Goal: Information Seeking & Learning: Learn about a topic

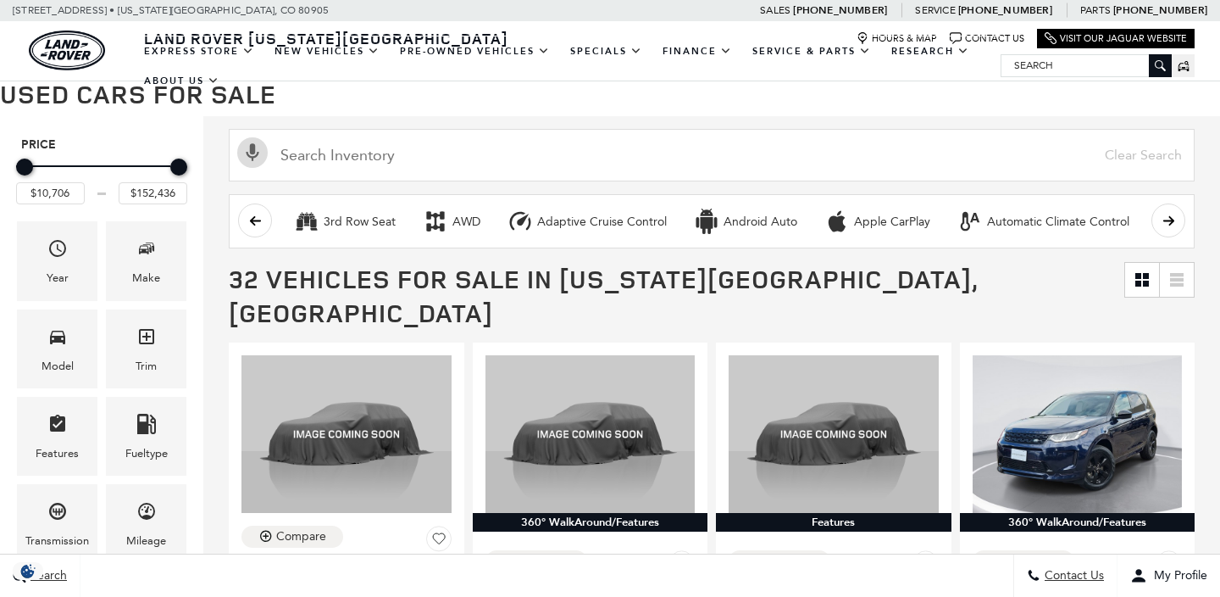
scroll to position [151, 0]
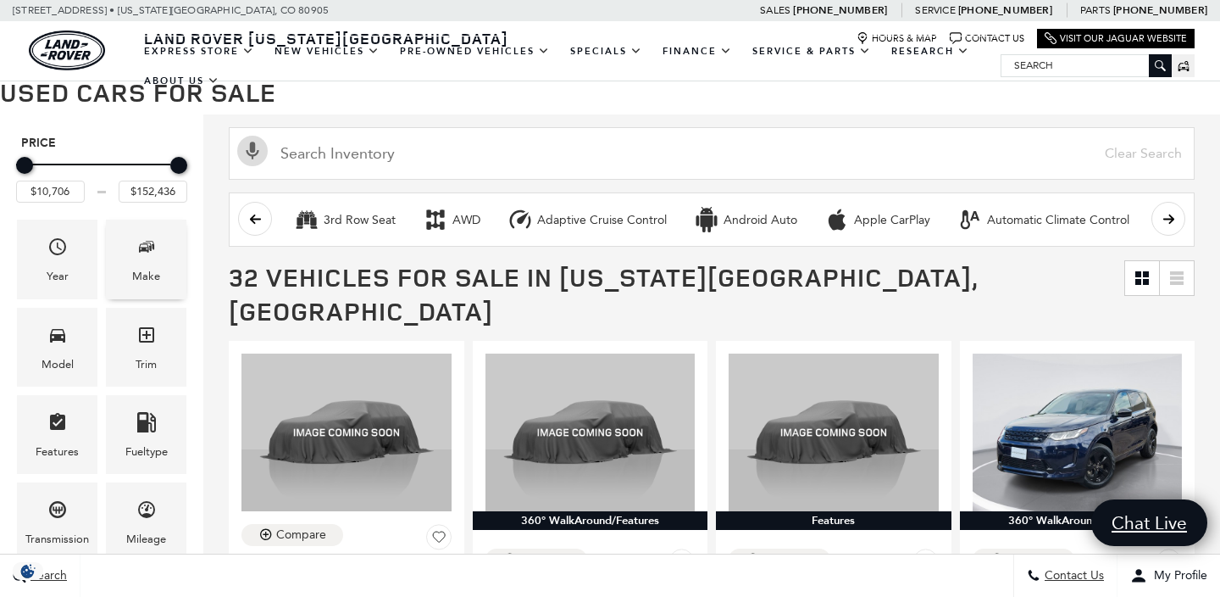
click at [138, 279] on div "Make" at bounding box center [146, 276] width 28 height 19
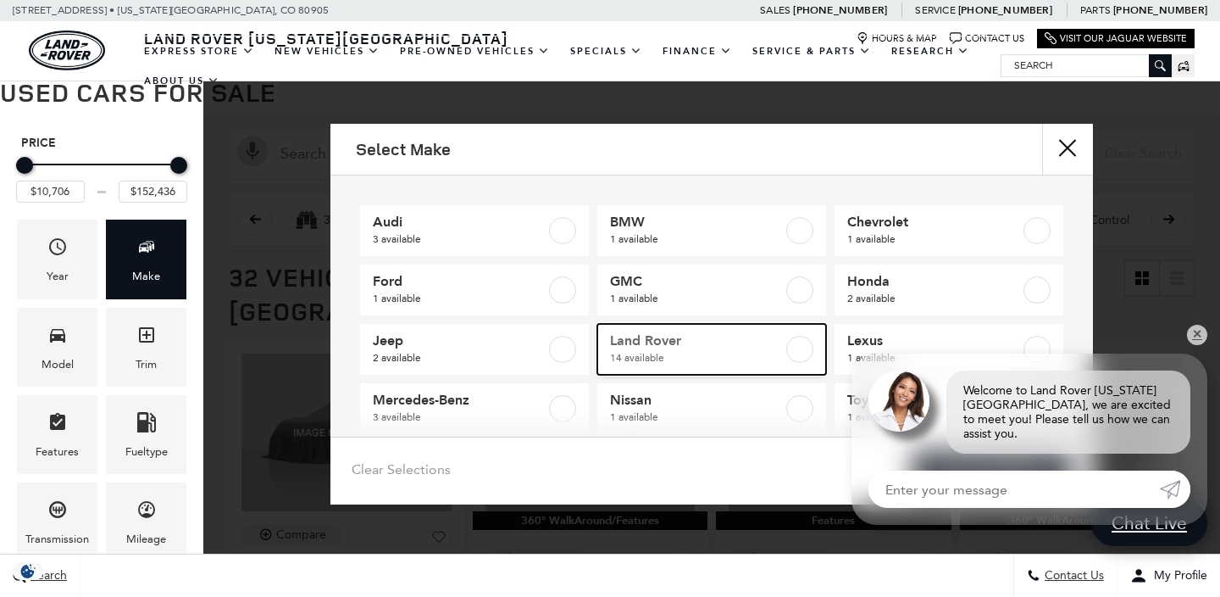
click at [724, 347] on span "Land Rover" at bounding box center [696, 340] width 173 height 17
checkbox input "true"
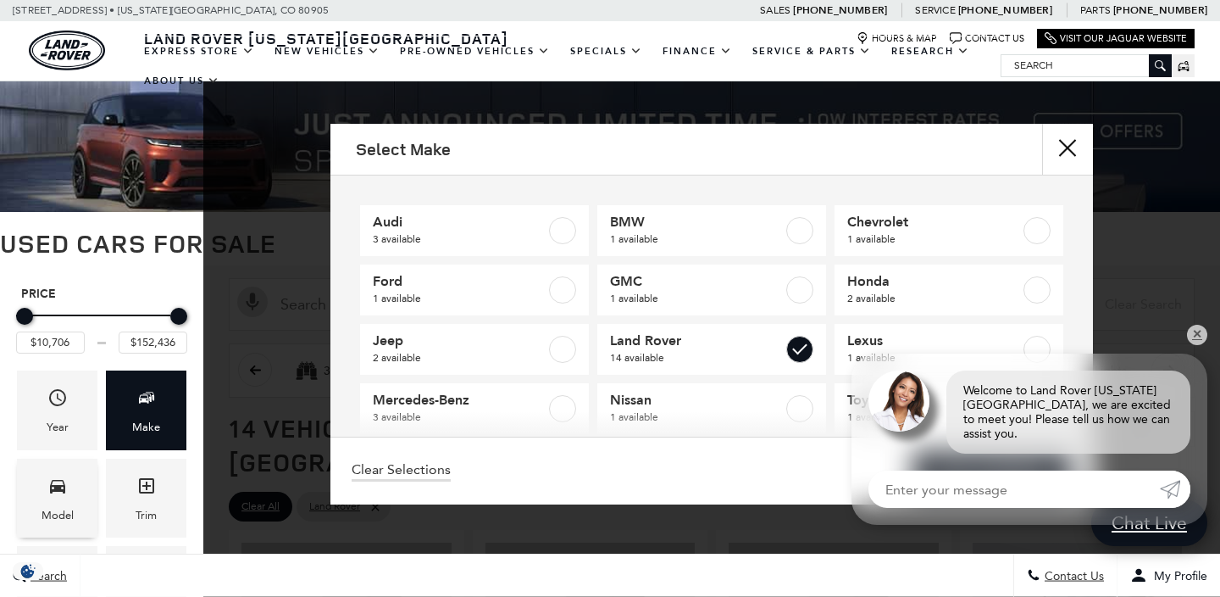
click at [55, 514] on div "Model" at bounding box center [58, 515] width 32 height 19
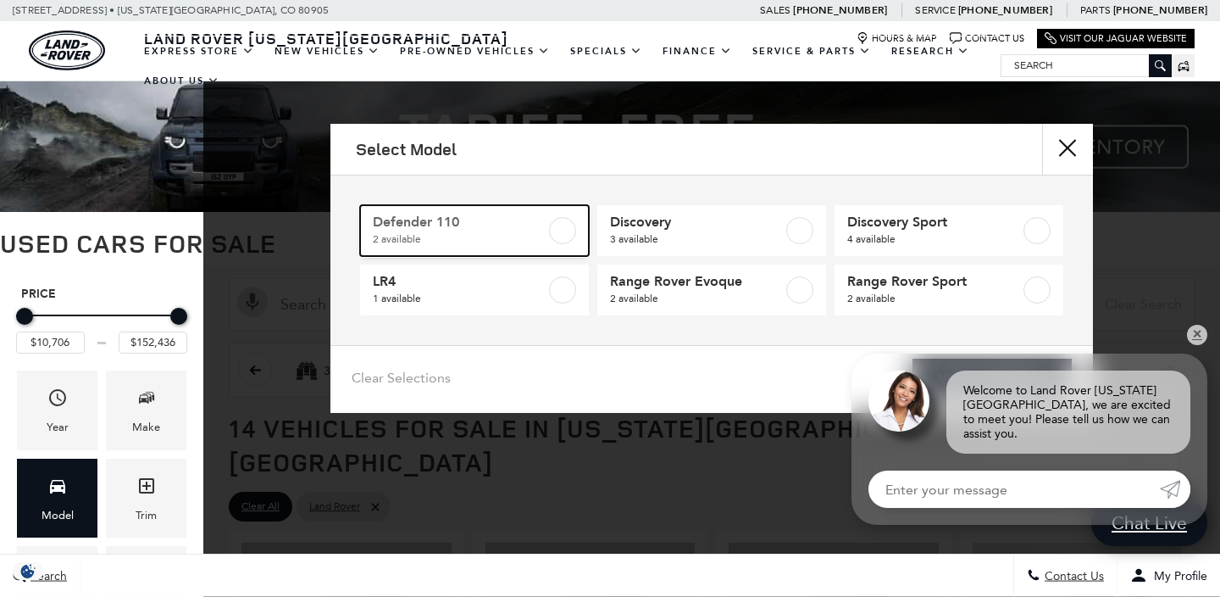
click at [527, 231] on span "2 available" at bounding box center [459, 239] width 173 height 17
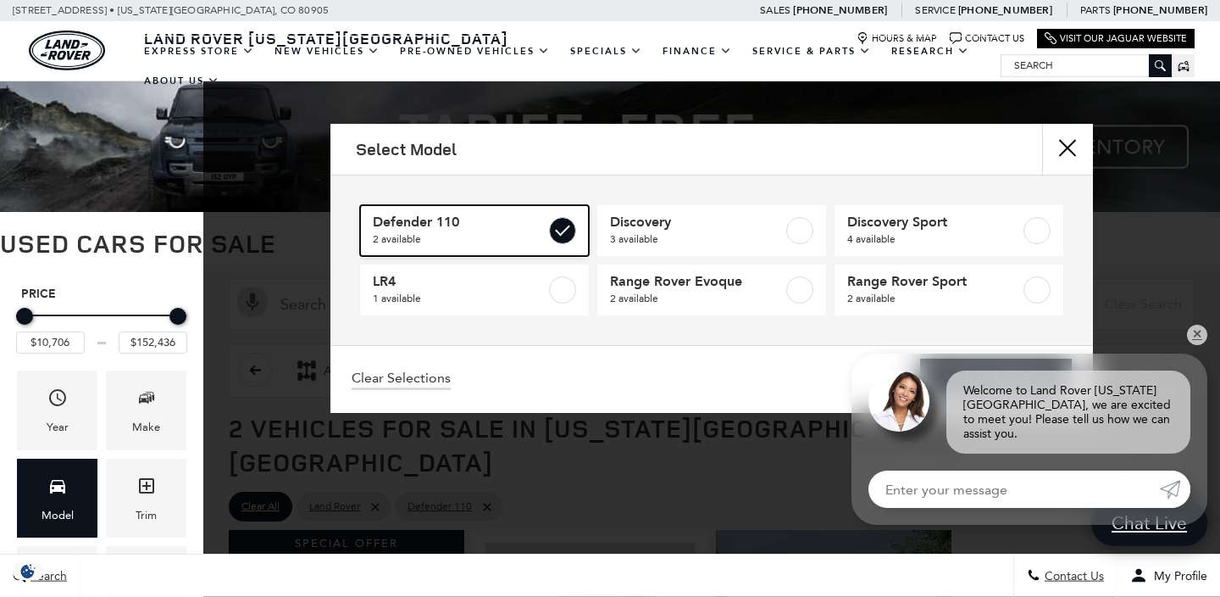
type input "$41,776"
type input "$58,835"
checkbox input "true"
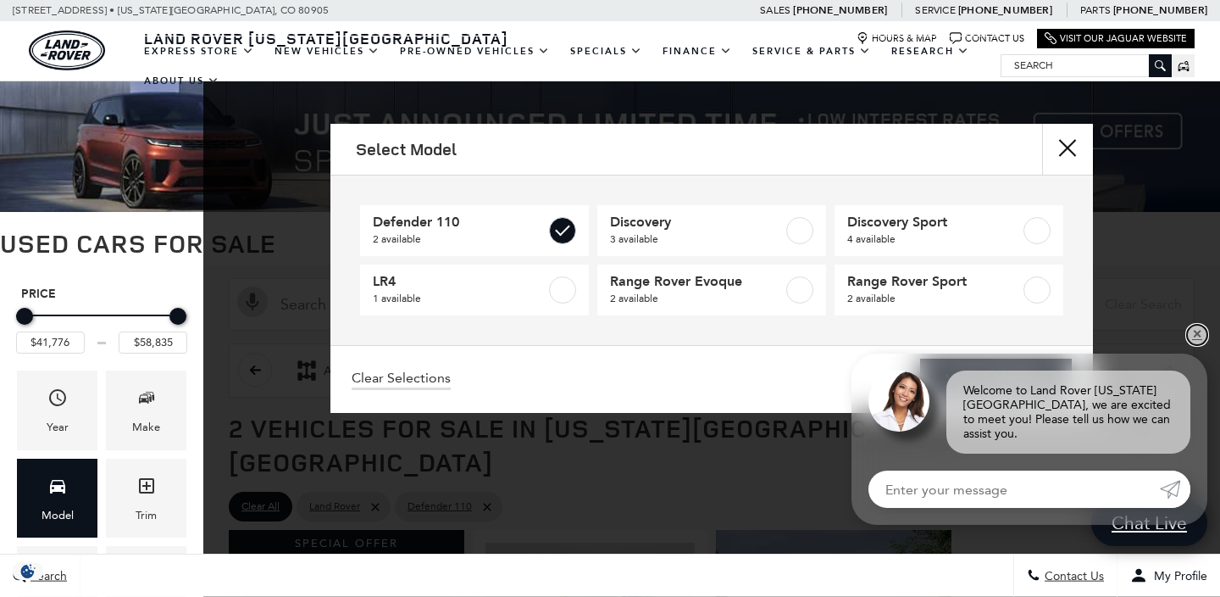
click at [1198, 345] on link "✕" at bounding box center [1197, 335] width 20 height 20
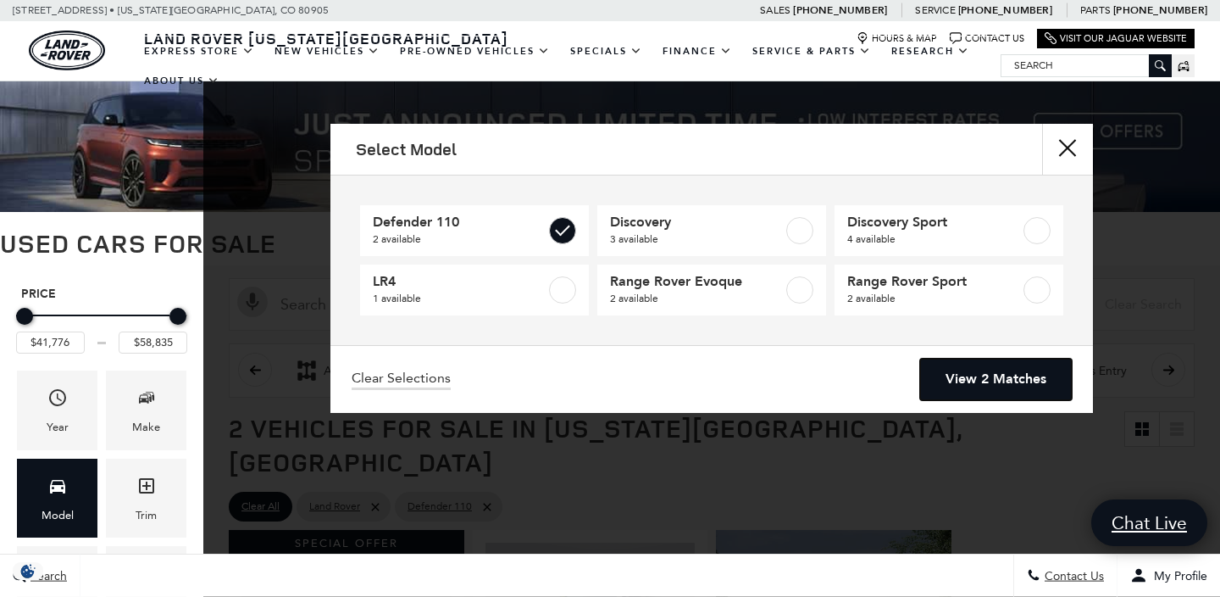
click at [1018, 381] on link "View 2 Matches" at bounding box center [996, 380] width 152 height 42
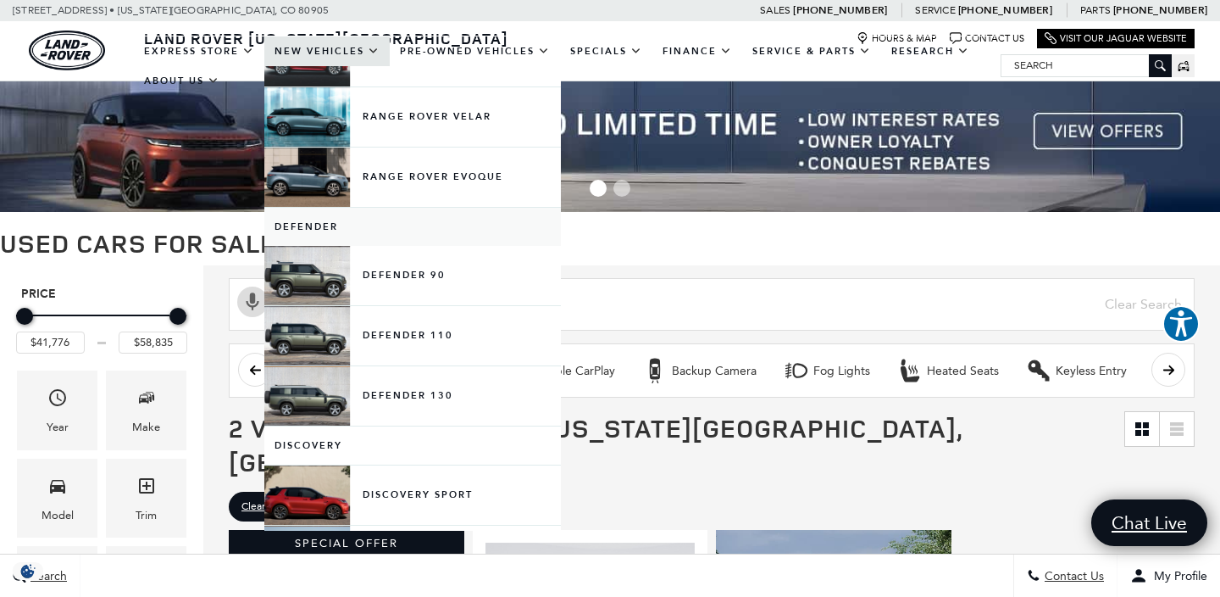
scroll to position [178, 0]
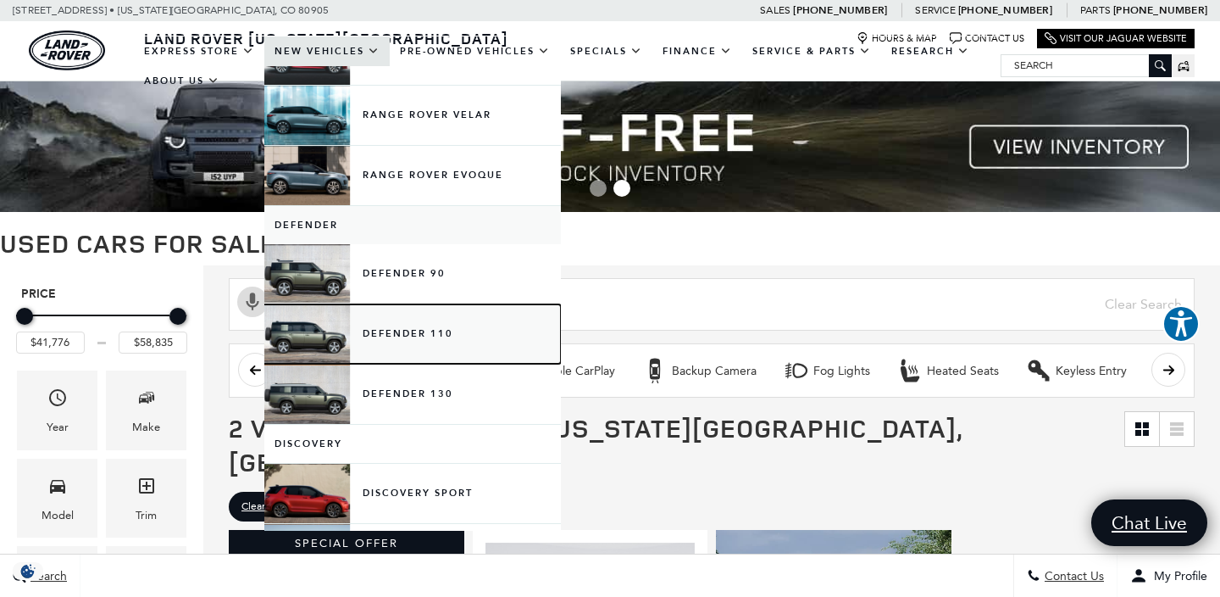
click at [373, 342] on link "Defender 110" at bounding box center [412, 333] width 297 height 59
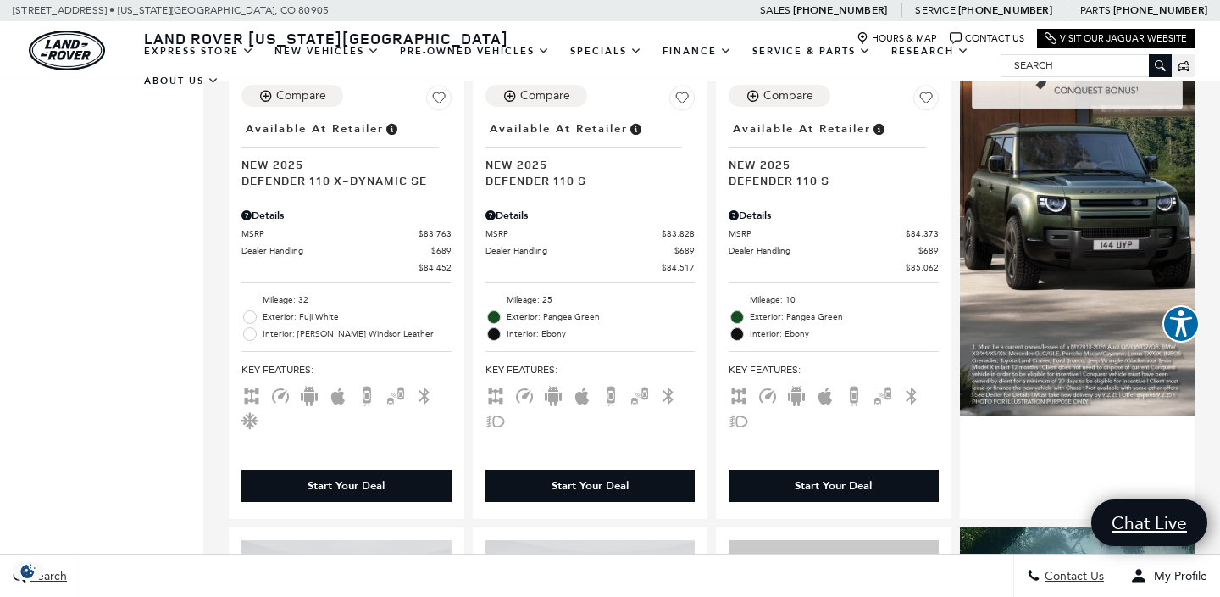
scroll to position [1246, 0]
